Goal: Contribute content: Add original content to the website for others to see

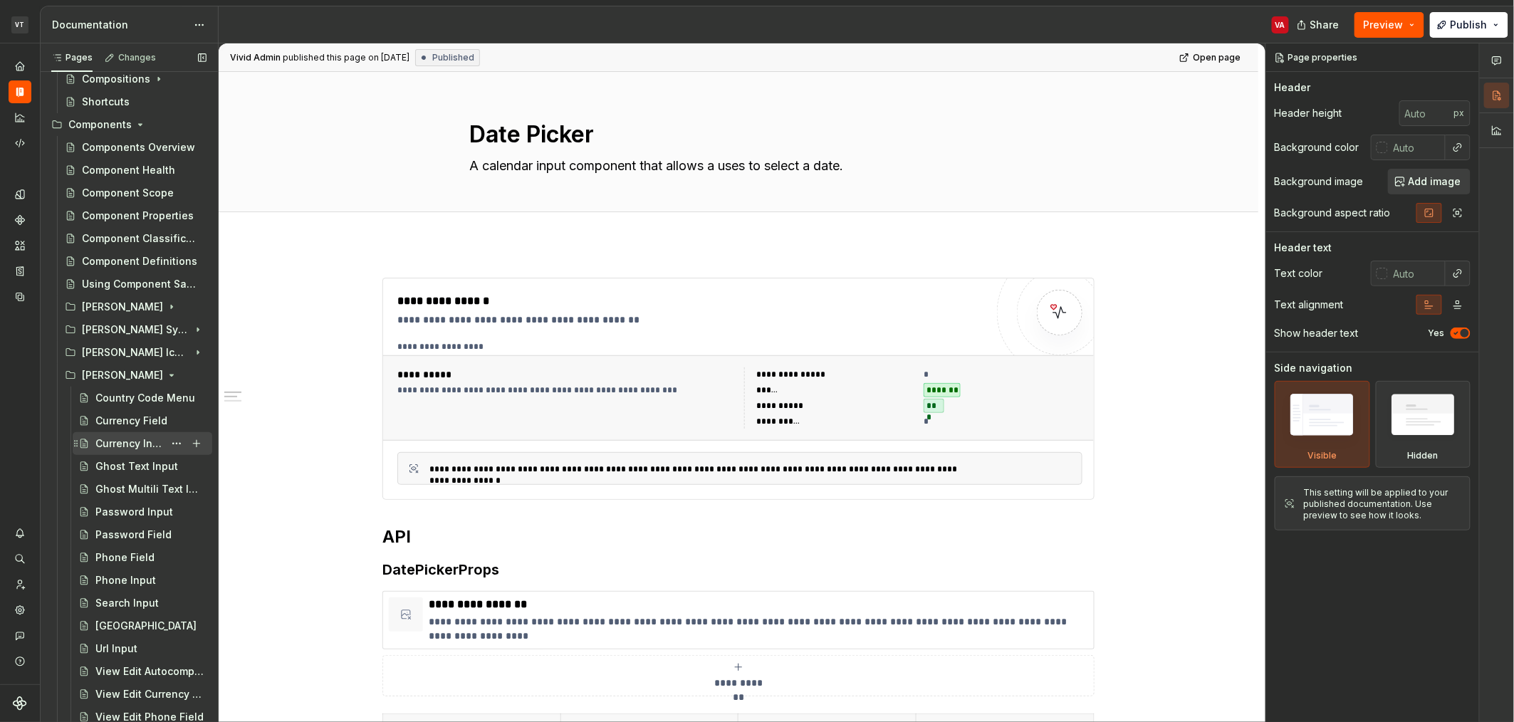
scroll to position [237, 0]
click at [152, 311] on icon "Page tree" at bounding box center [157, 310] width 11 height 11
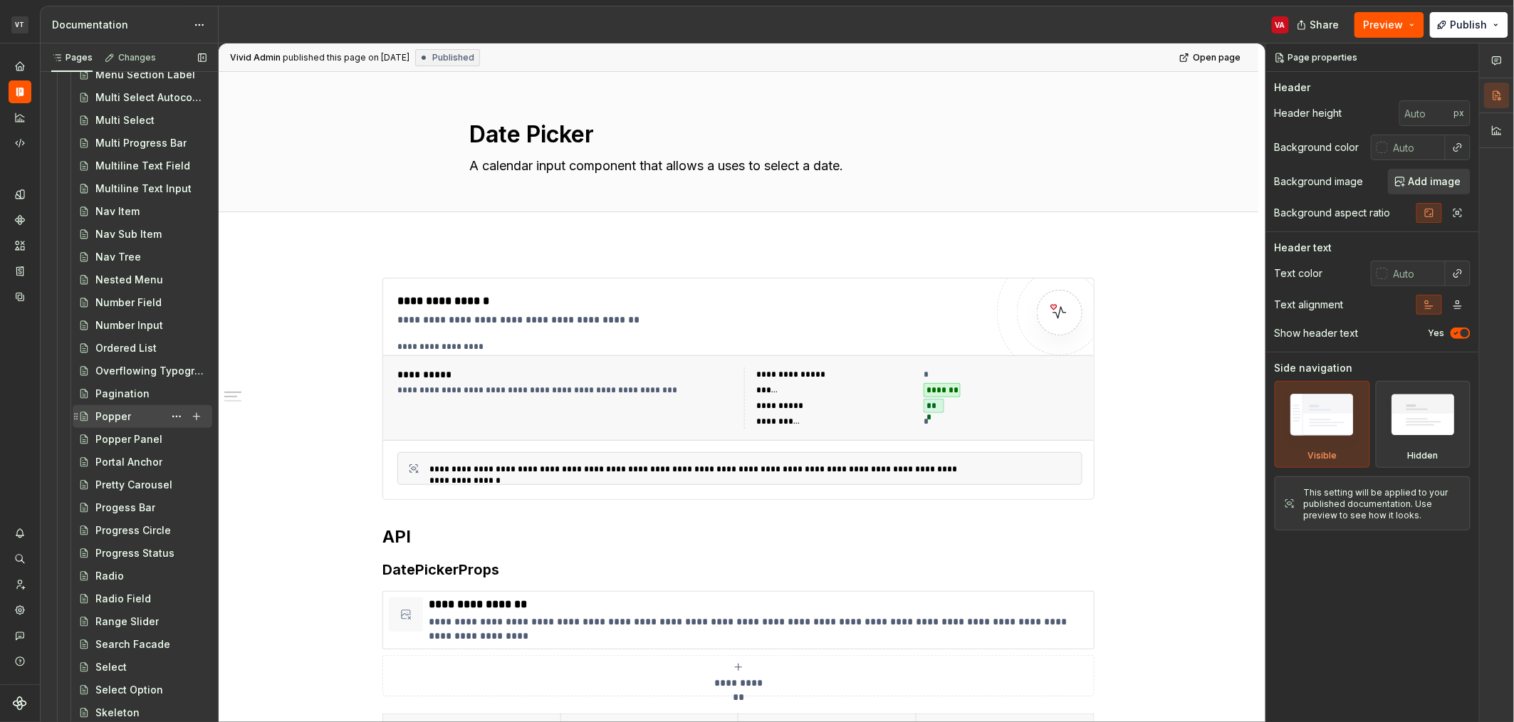
scroll to position [1745, 0]
type textarea "*"
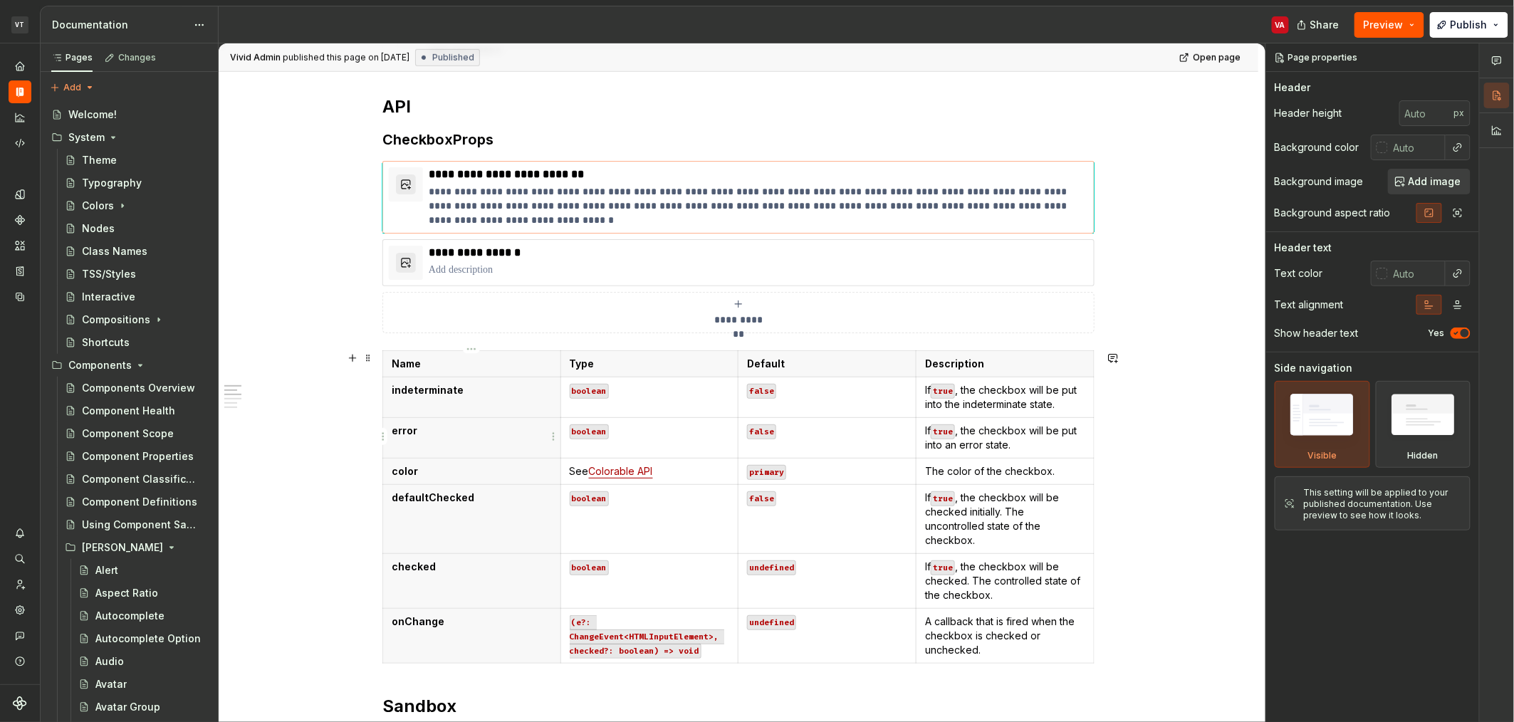
scroll to position [451, 0]
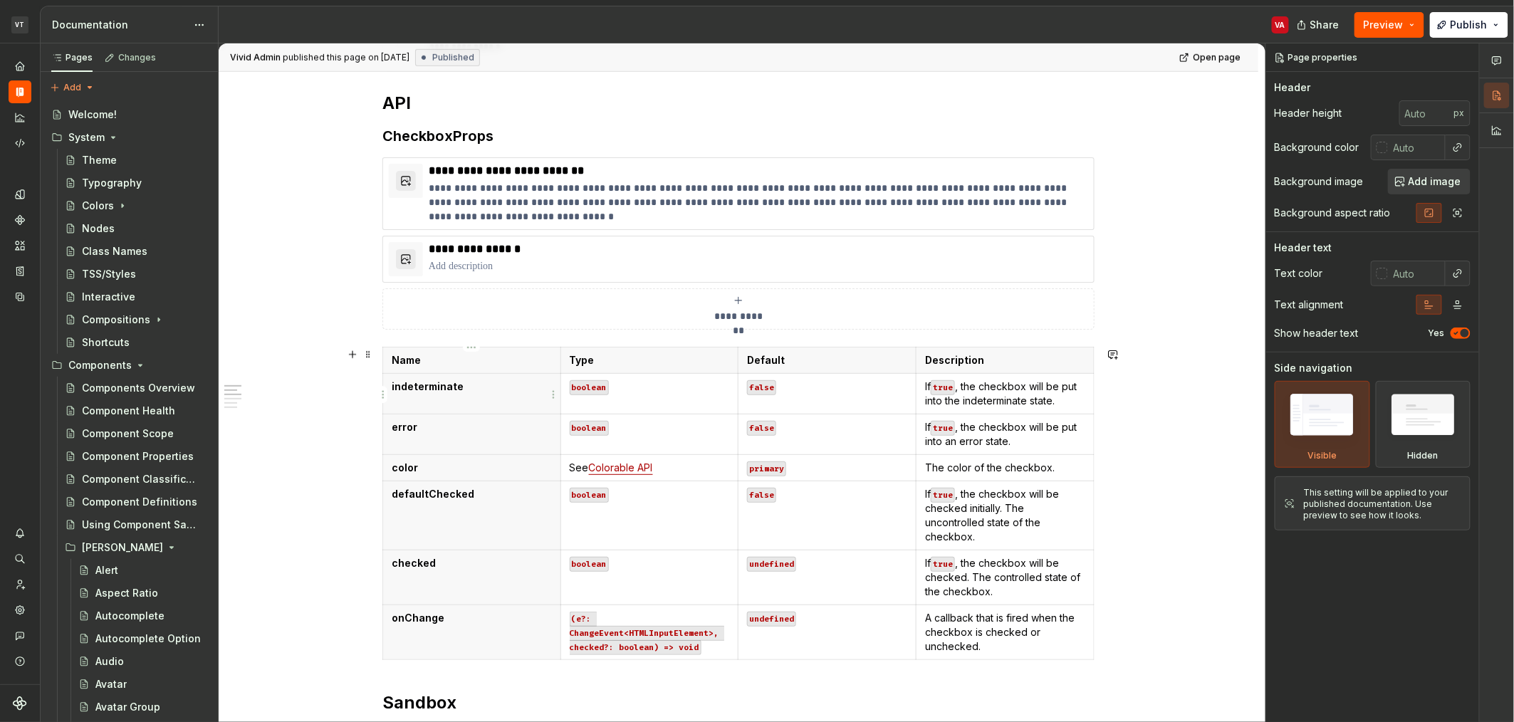
click at [467, 392] on p "indeterminate" at bounding box center [472, 387] width 160 height 14
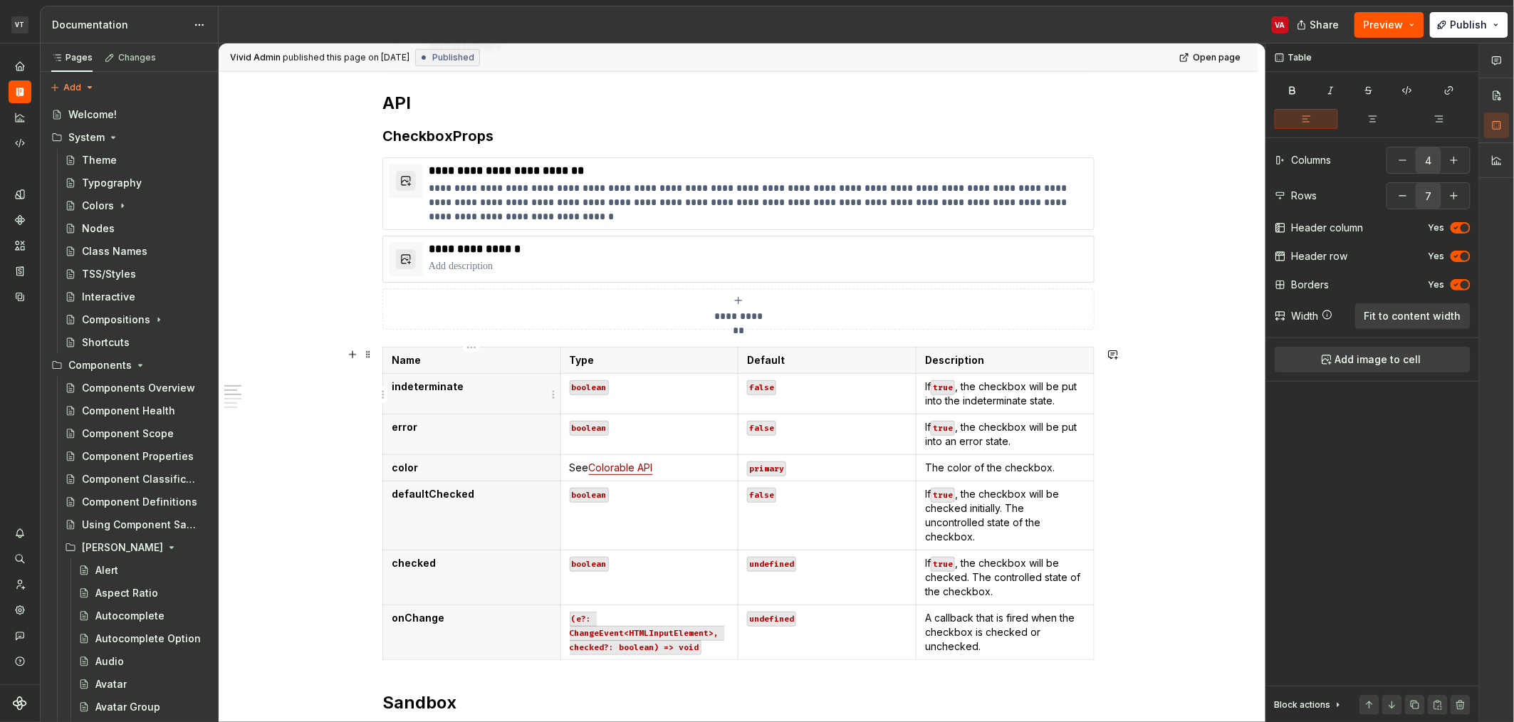
type textarea "*"
click at [384, 397] on html "VT Minerva VA Design system data Documentation VA Share Preview Publish Pages C…" at bounding box center [757, 361] width 1514 height 722
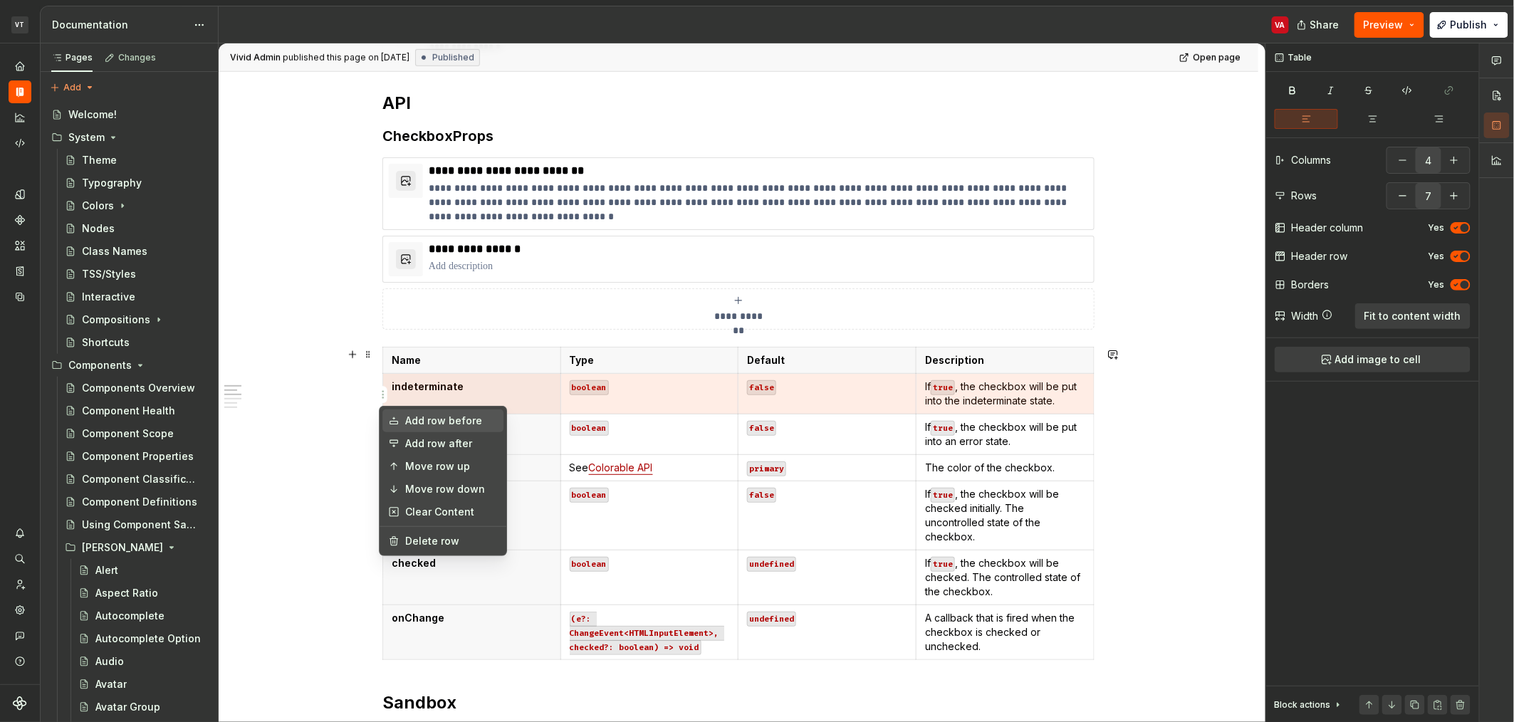
click at [444, 421] on div "Add row before" at bounding box center [451, 421] width 93 height 14
type input "8"
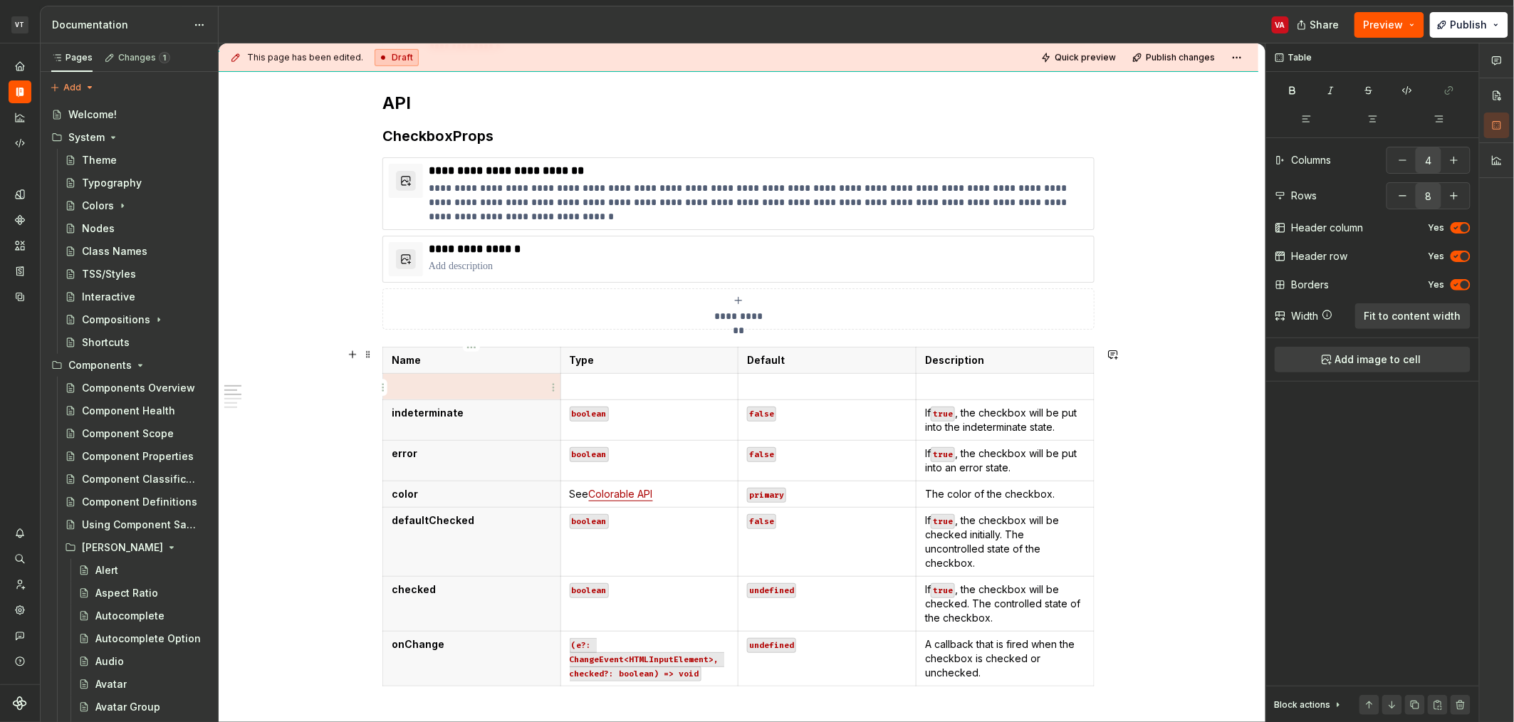
click at [470, 387] on p at bounding box center [472, 387] width 160 height 14
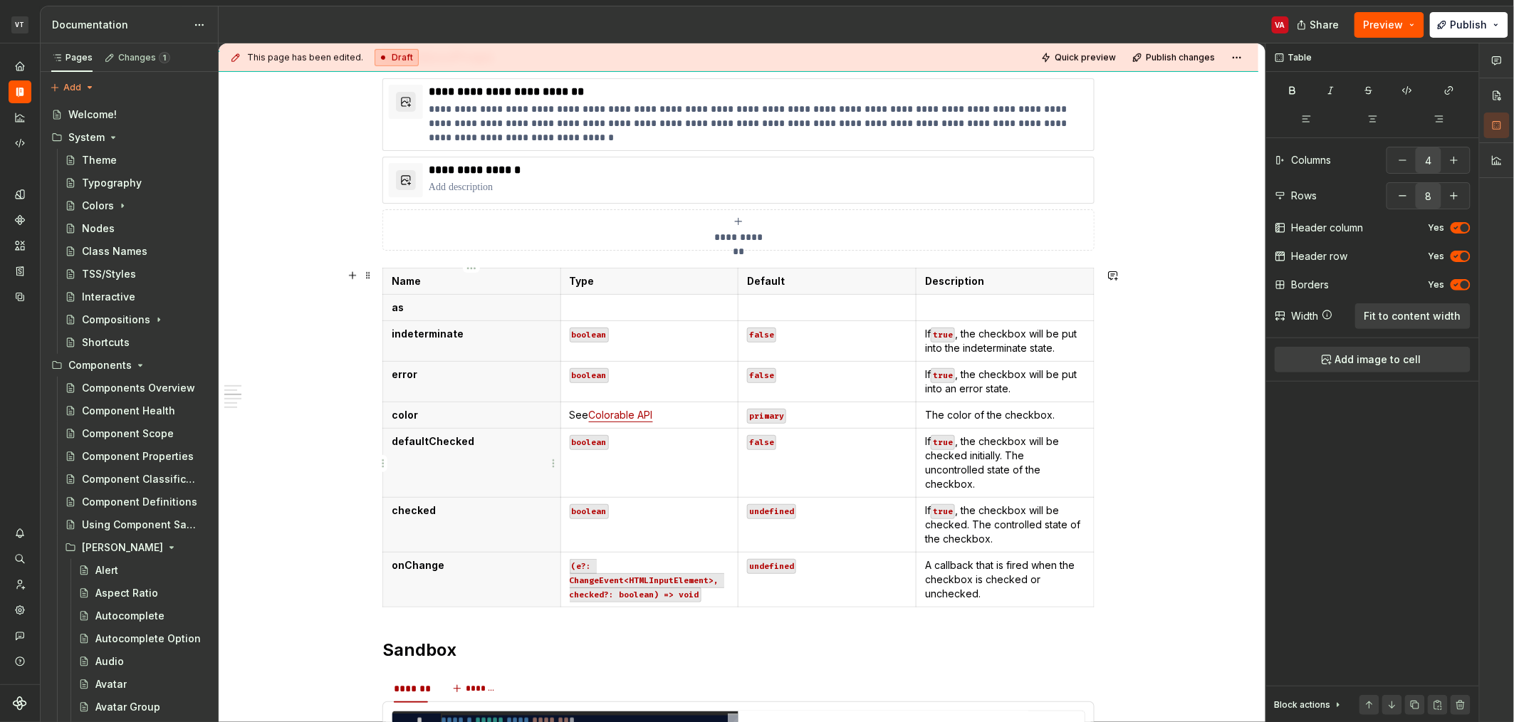
scroll to position [499, 0]
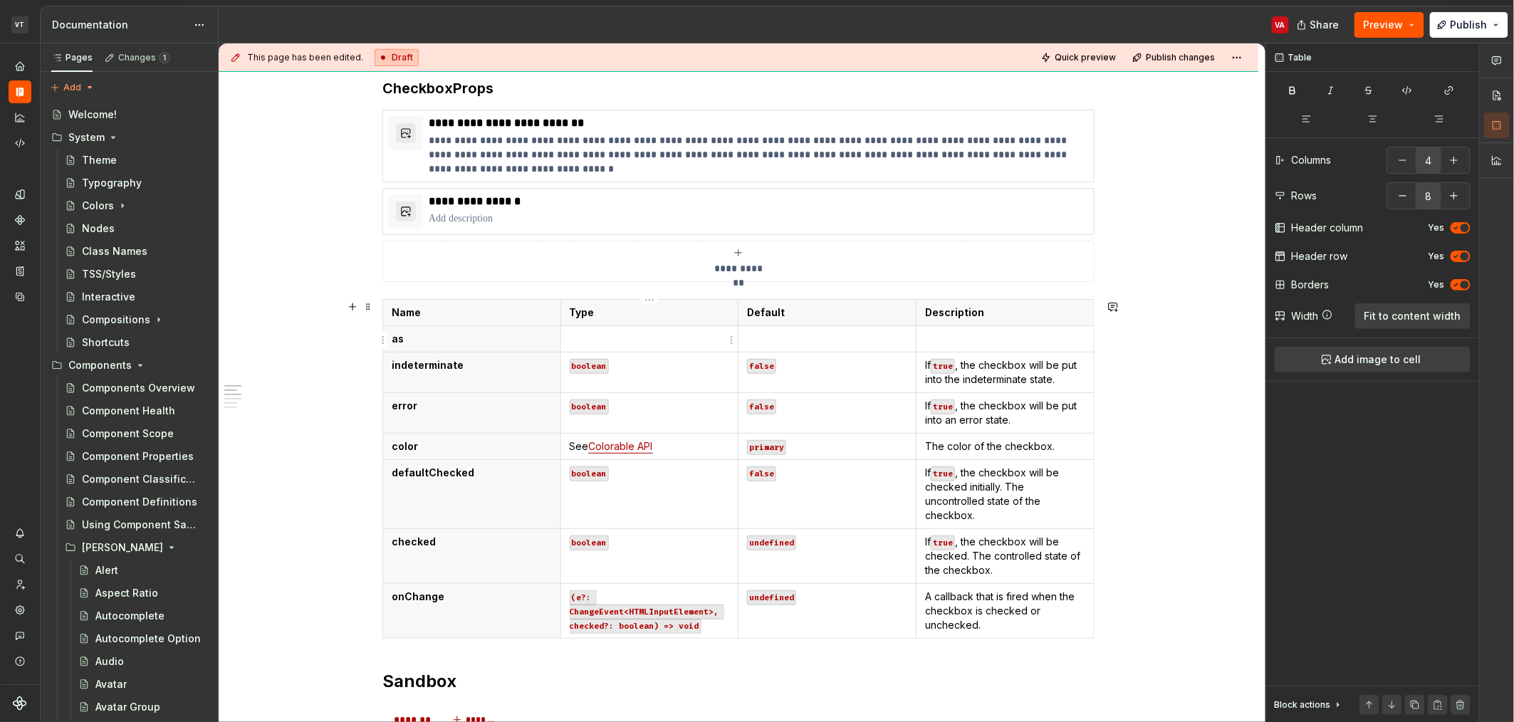
click at [631, 342] on p at bounding box center [650, 339] width 160 height 14
click at [598, 346] on p at bounding box center [650, 339] width 160 height 14
click at [770, 340] on p at bounding box center [827, 339] width 160 height 14
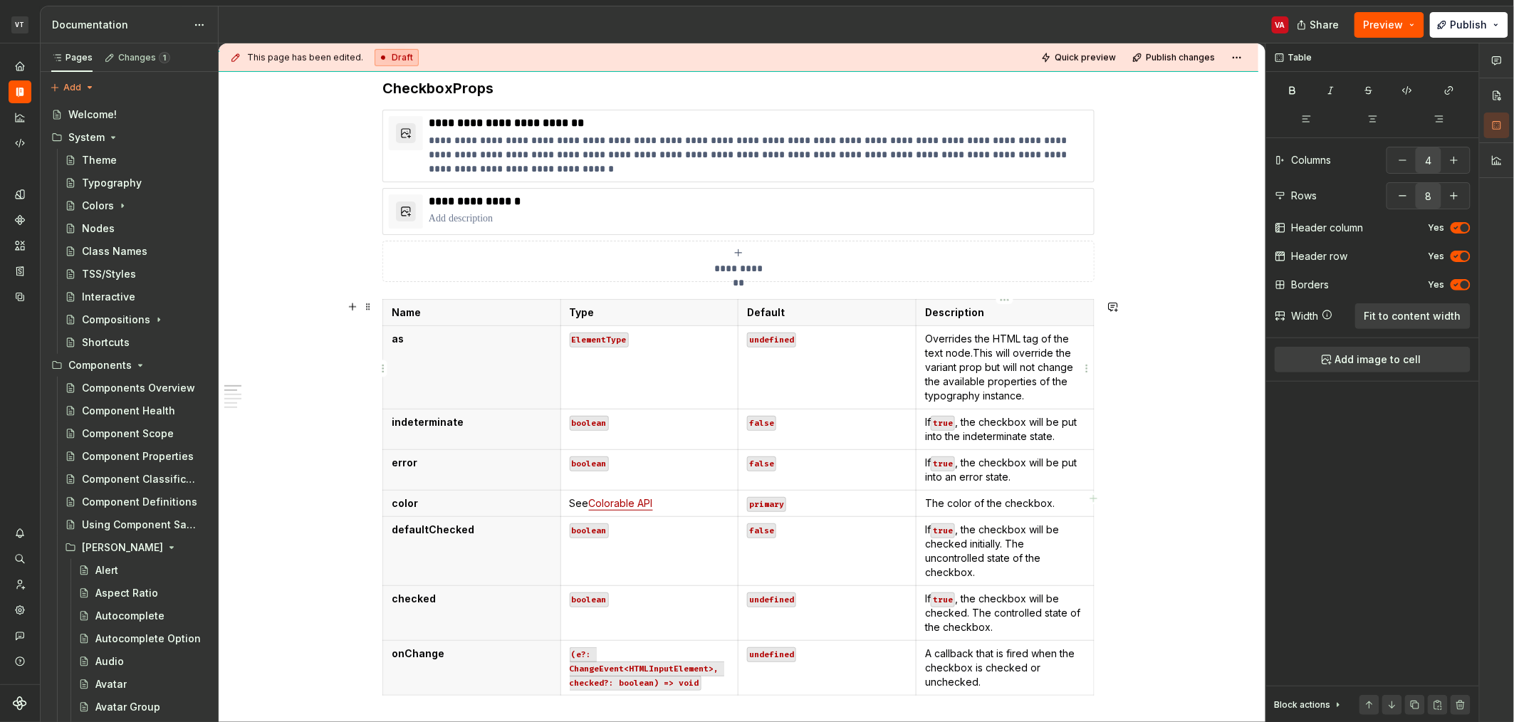
click at [972, 352] on p "Overrides the HTML tag of the text node. This will override the variant prop bu…" at bounding box center [1005, 367] width 160 height 71
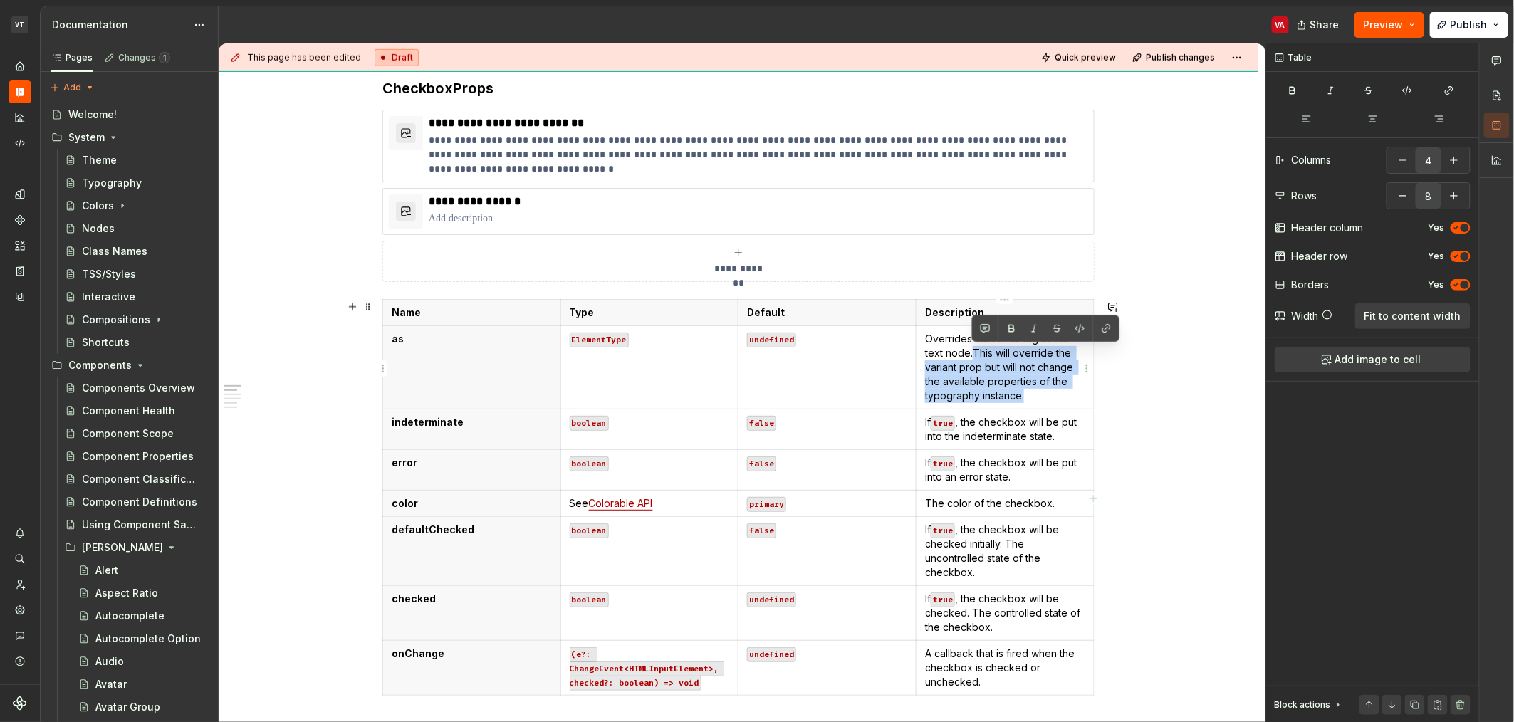
drag, startPoint x: 1030, startPoint y: 398, endPoint x: 974, endPoint y: 356, distance: 69.7
click at [974, 356] on p "Overrides the HTML tag of the text node. This will override the variant prop bu…" at bounding box center [1005, 367] width 160 height 71
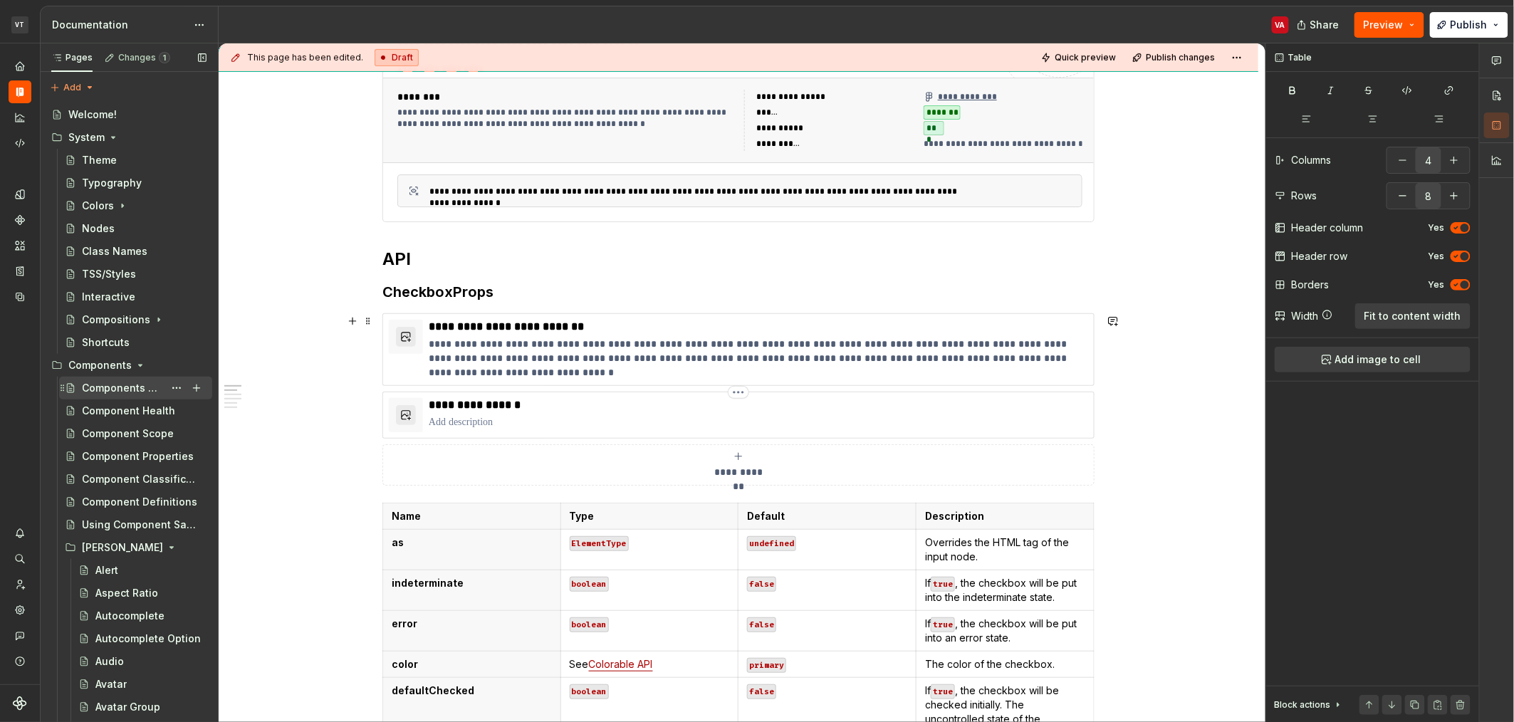
scroll to position [273, 0]
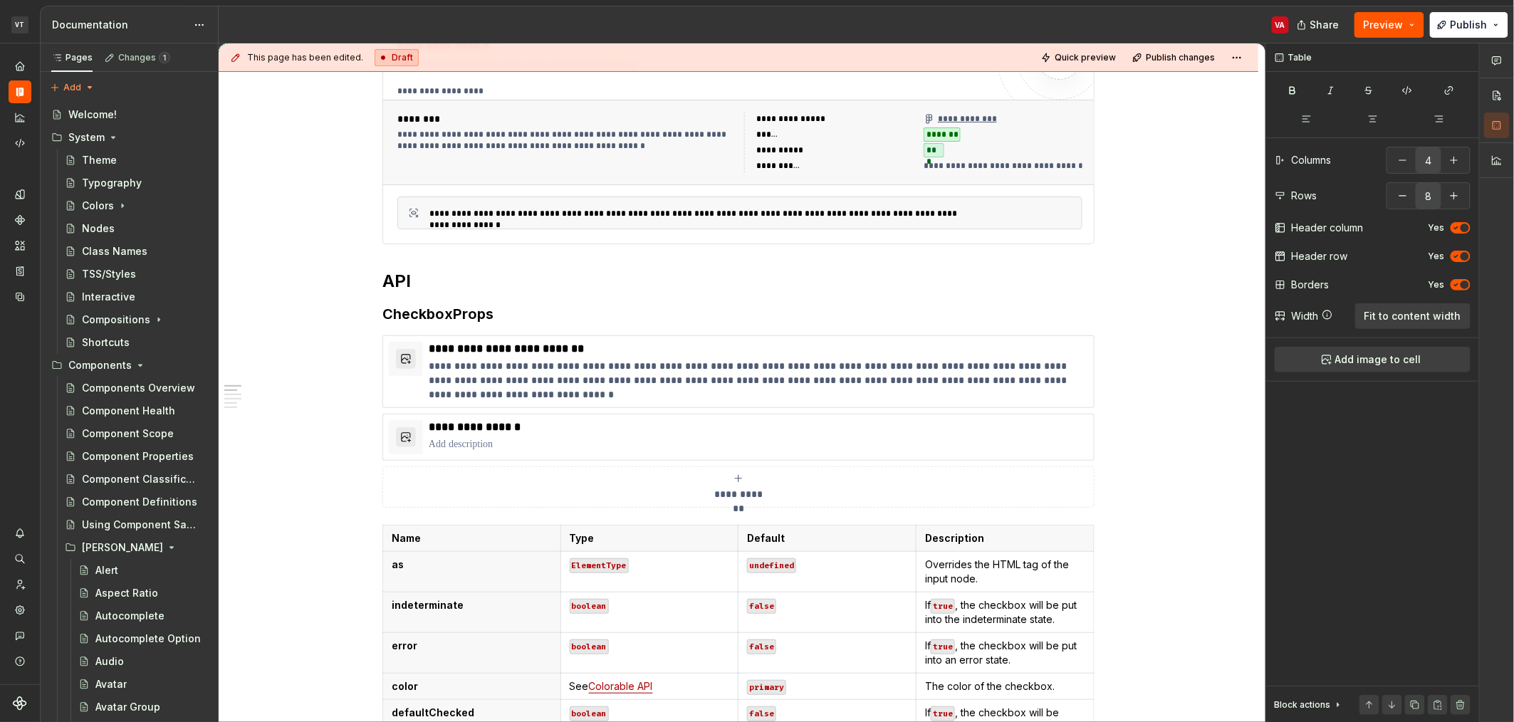
type textarea "*"
click at [380, 571] on html "VT Minerva VA Design system data Documentation VA Share Preview Publish Pages C…" at bounding box center [757, 361] width 1514 height 722
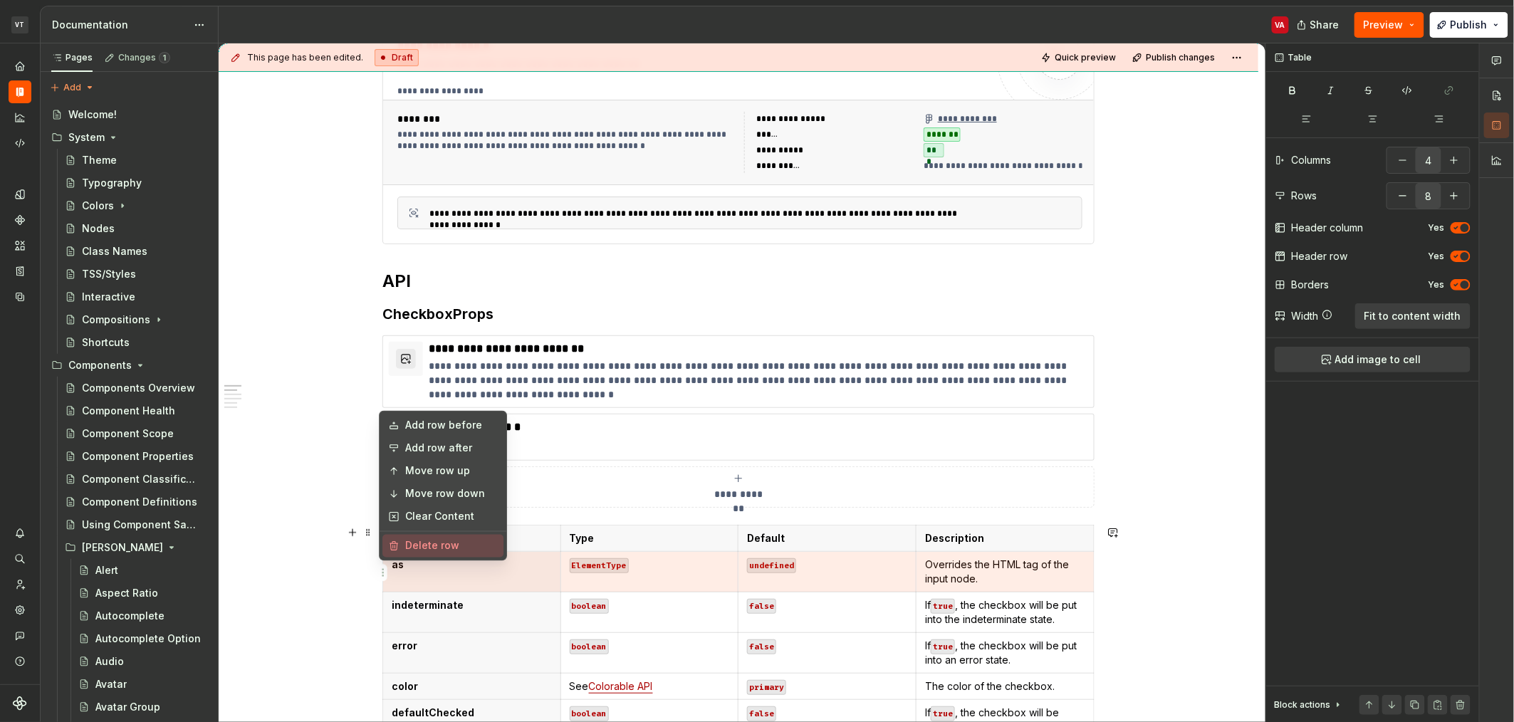
click at [454, 550] on div "Delete row" at bounding box center [451, 546] width 93 height 14
type input "7"
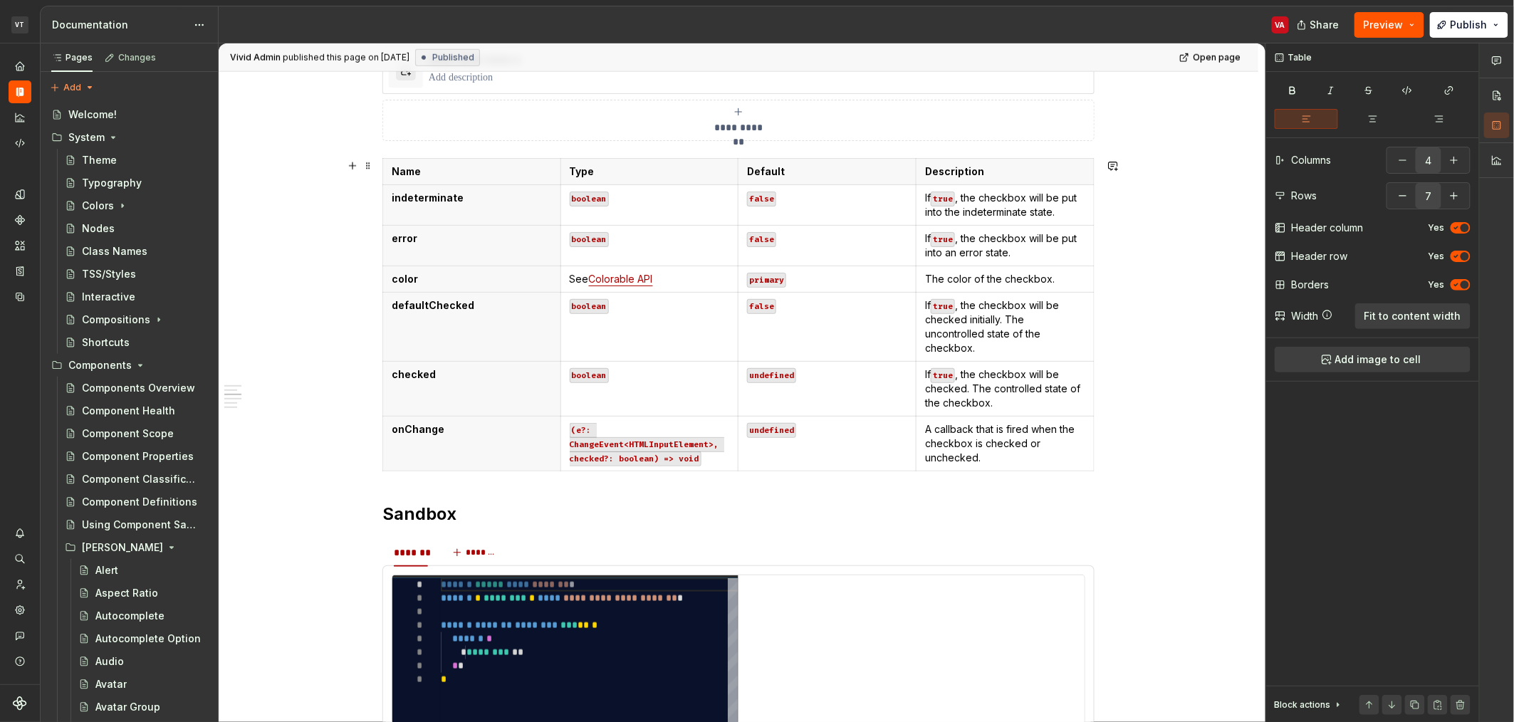
scroll to position [0, 0]
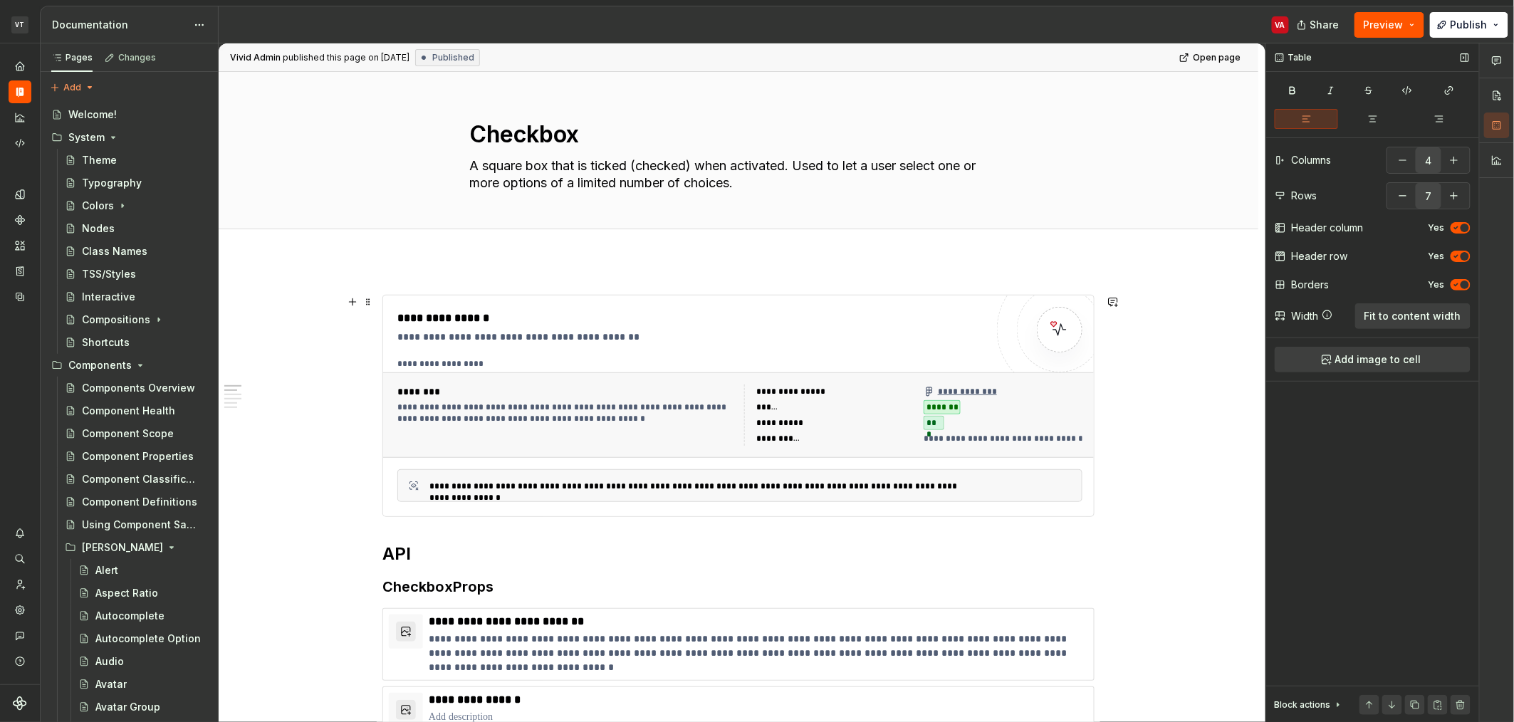
type textarea "*"
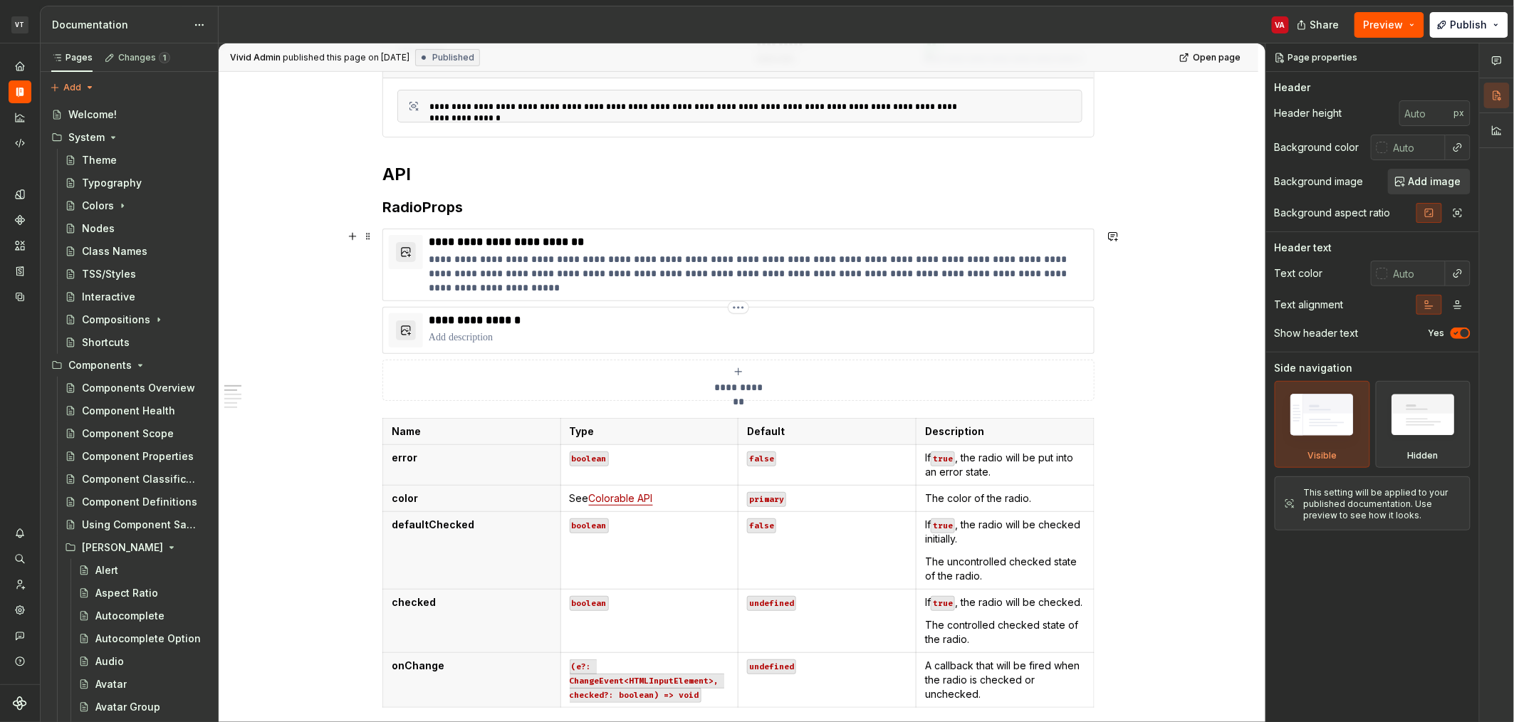
scroll to position [392, 0]
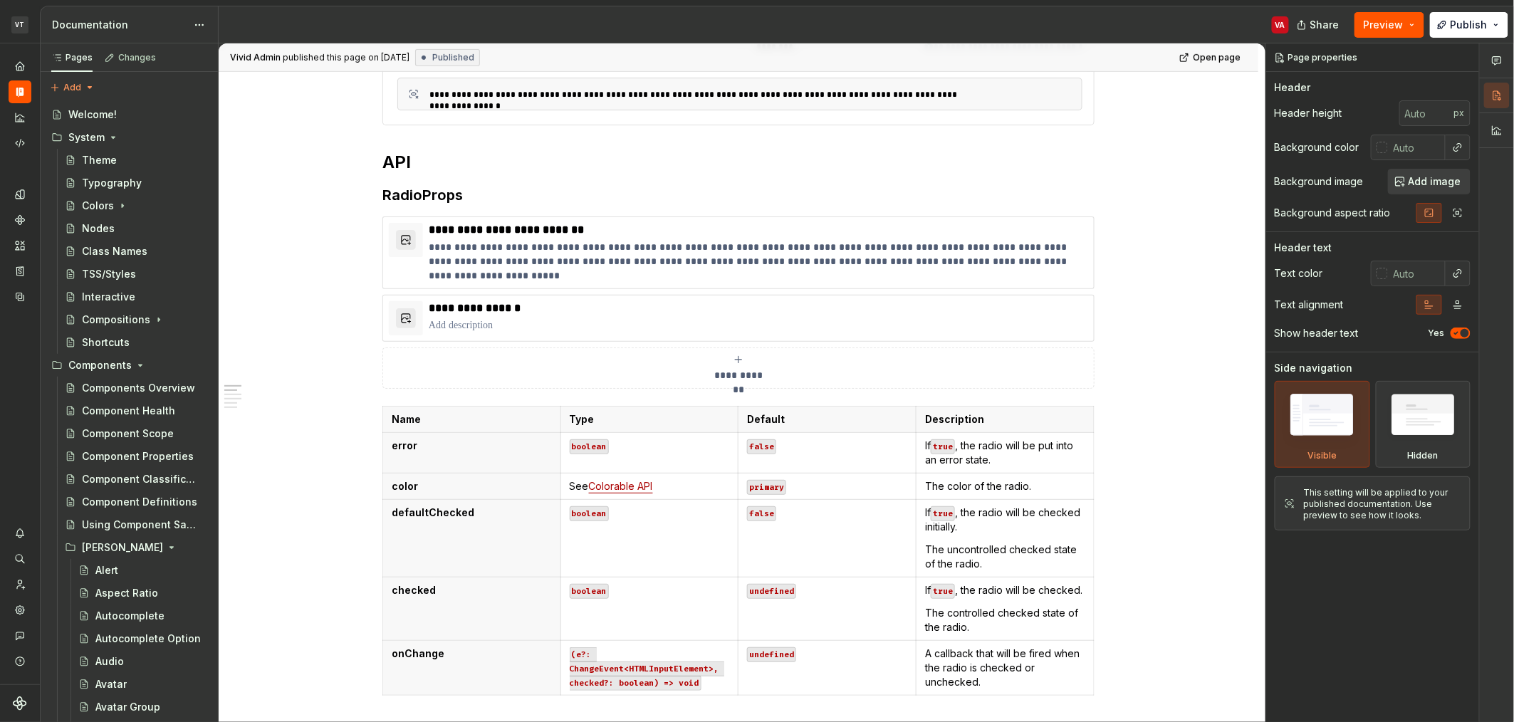
type textarea "*"
